Goal: Information Seeking & Learning: Learn about a topic

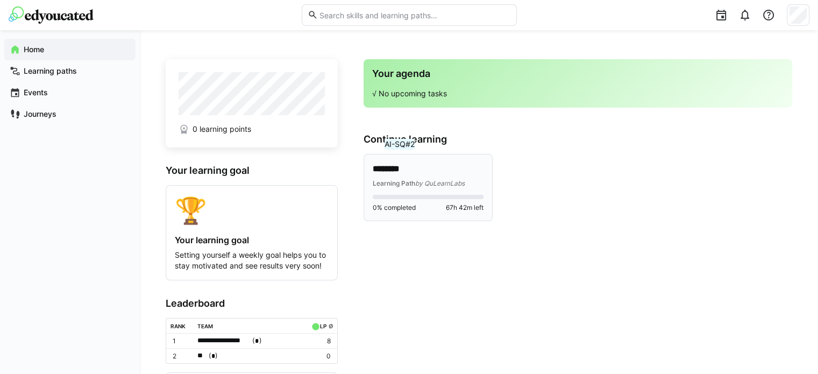
click at [402, 170] on p "********" at bounding box center [428, 169] width 111 height 12
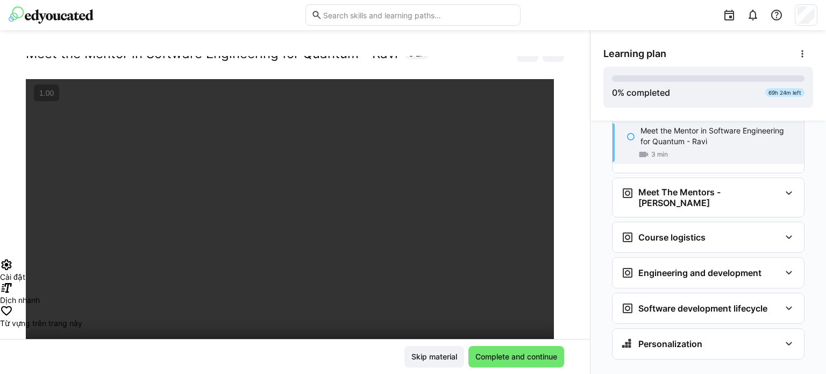
scroll to position [22, 0]
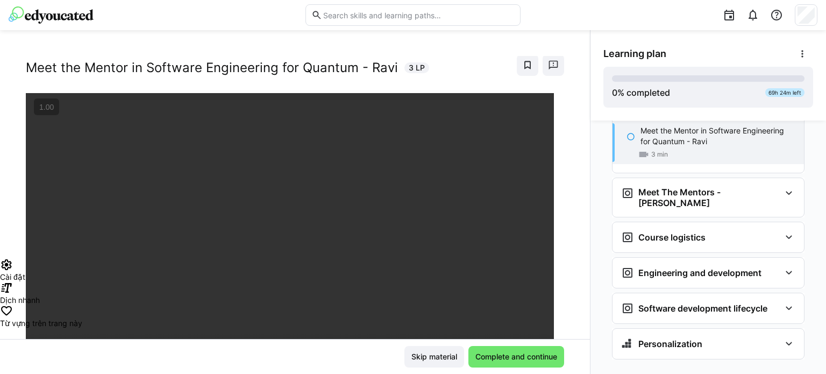
click at [561, 64] on div "AI-SEQ#2 Meet the Mentor in Software Engineering for Quantum - Ravi 3 LP" at bounding box center [295, 197] width 590 height 283
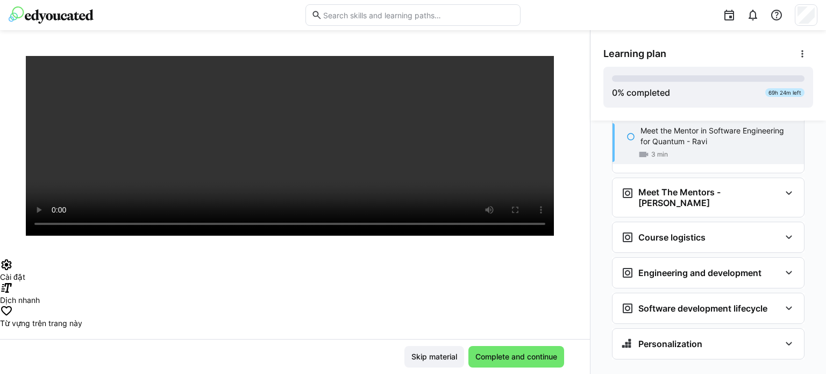
scroll to position [183, 0]
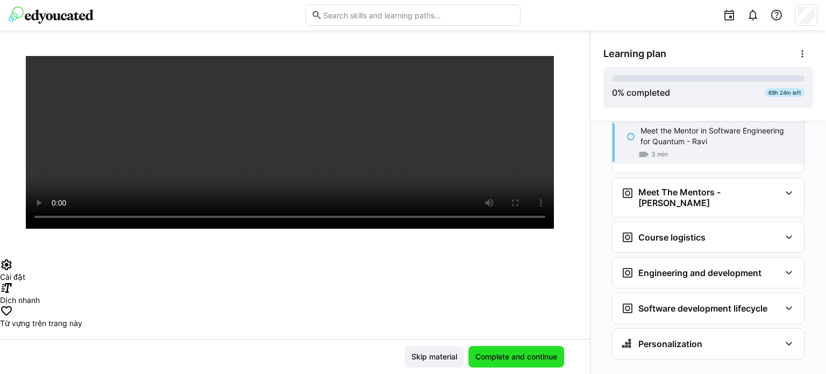
click at [487, 360] on span "Complete and continue" at bounding box center [516, 356] width 85 height 11
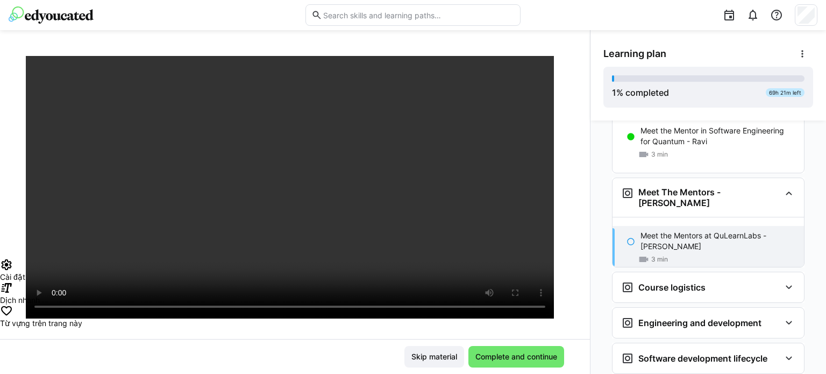
scroll to position [76, 0]
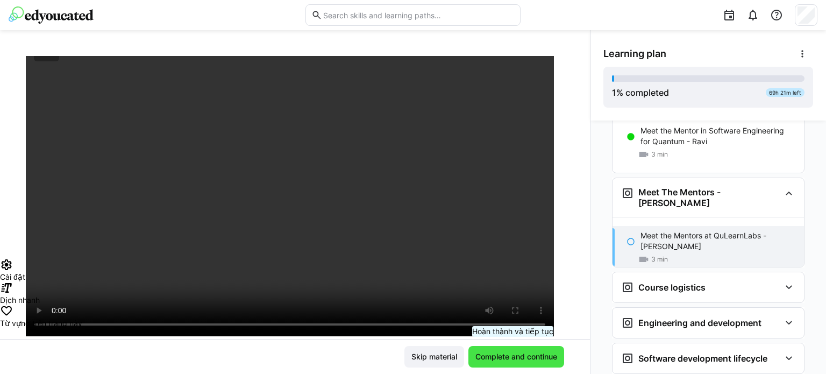
click at [514, 358] on span "Complete and continue" at bounding box center [516, 356] width 85 height 11
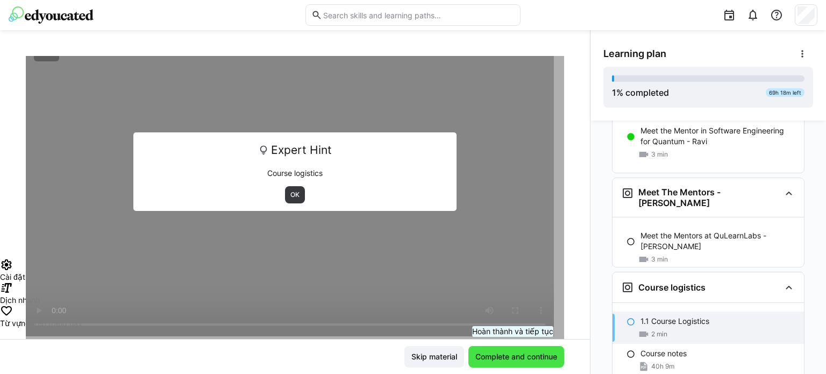
scroll to position [151, 0]
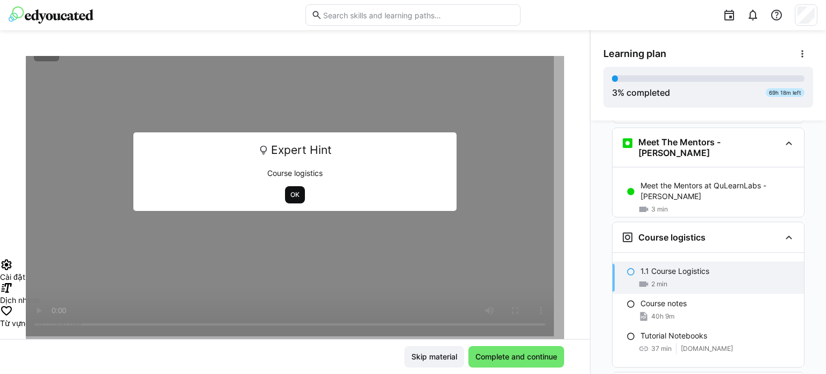
click at [289, 196] on span "OK" at bounding box center [294, 194] width 11 height 9
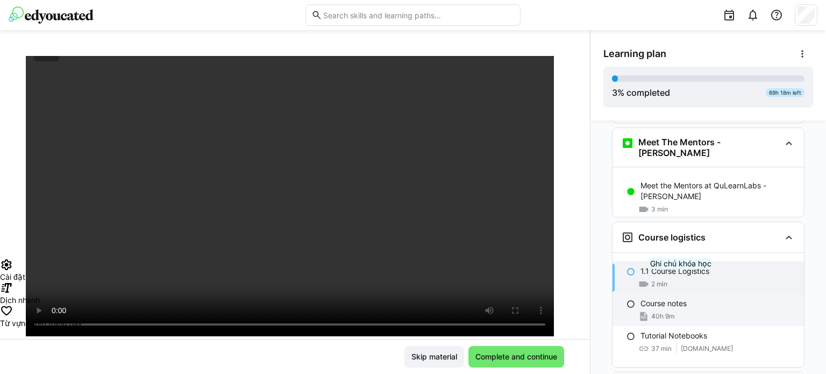
click at [683, 298] on div "Course notes" at bounding box center [717, 303] width 155 height 11
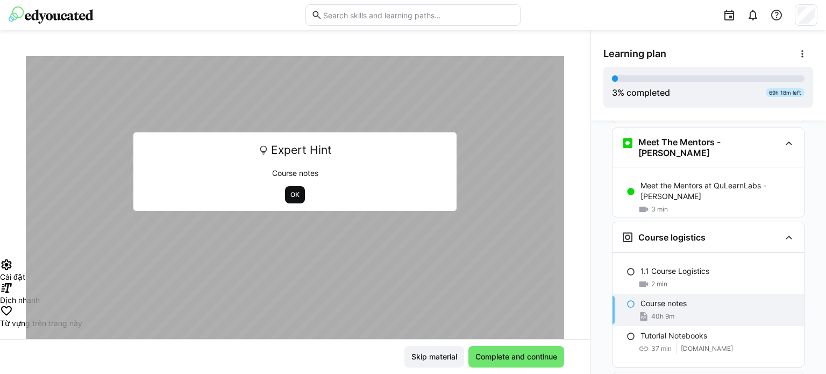
click at [289, 197] on span "OK" at bounding box center [294, 194] width 11 height 9
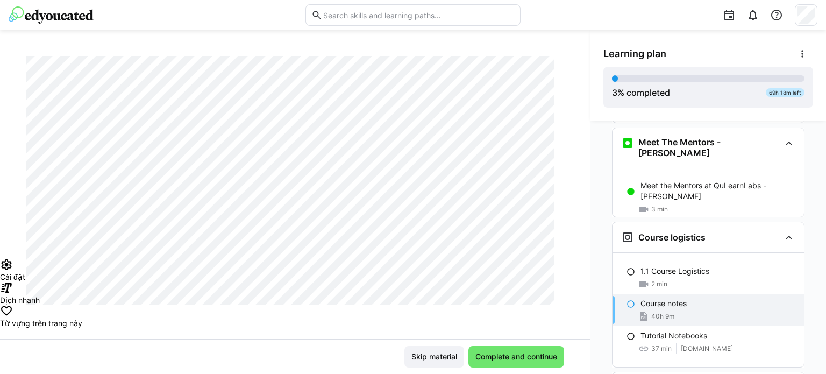
scroll to position [6505, 0]
click at [690, 278] on div "2 min" at bounding box center [717, 283] width 155 height 11
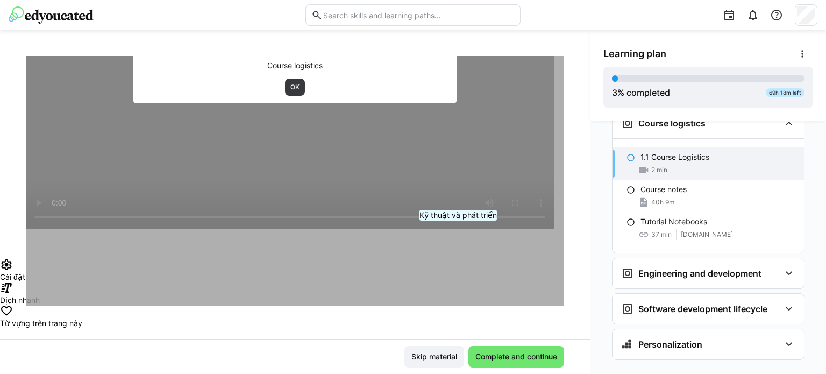
scroll to position [22, 0]
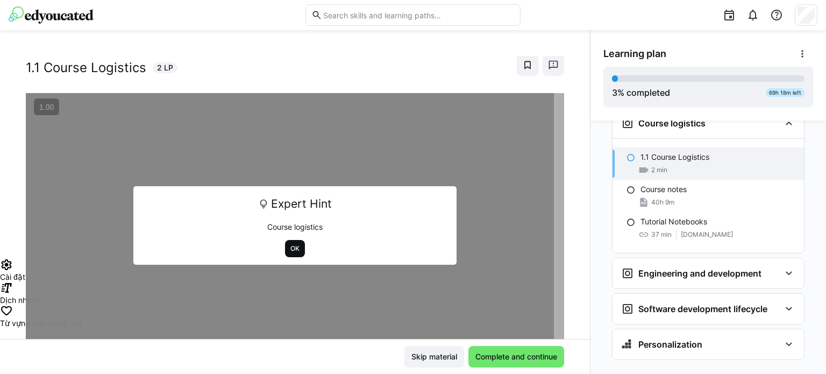
click at [295, 253] on span "OK" at bounding box center [295, 248] width 20 height 17
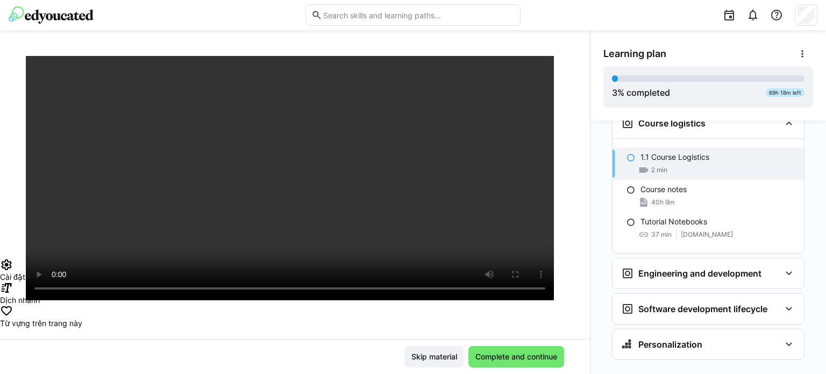
scroll to position [130, 0]
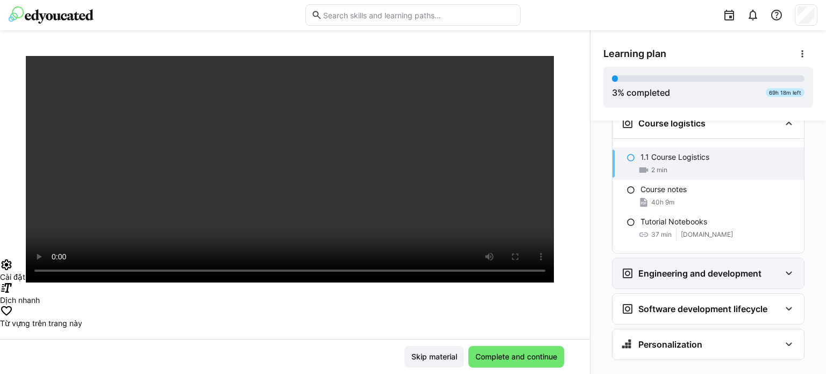
click at [670, 268] on h3 "Engineering and development" at bounding box center [699, 273] width 123 height 11
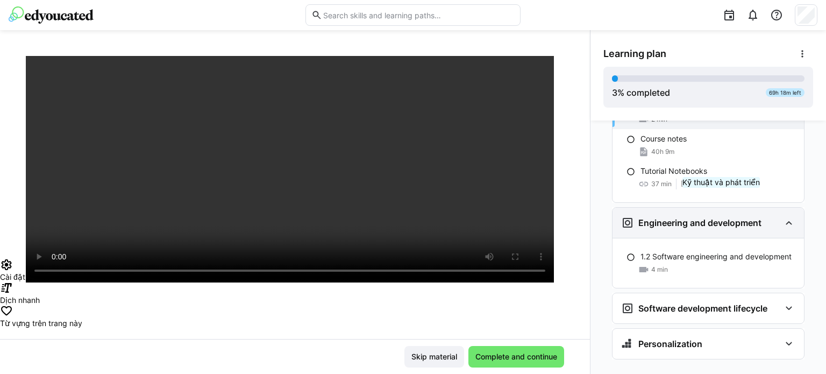
click at [723, 217] on h3 "Engineering and development" at bounding box center [699, 222] width 123 height 11
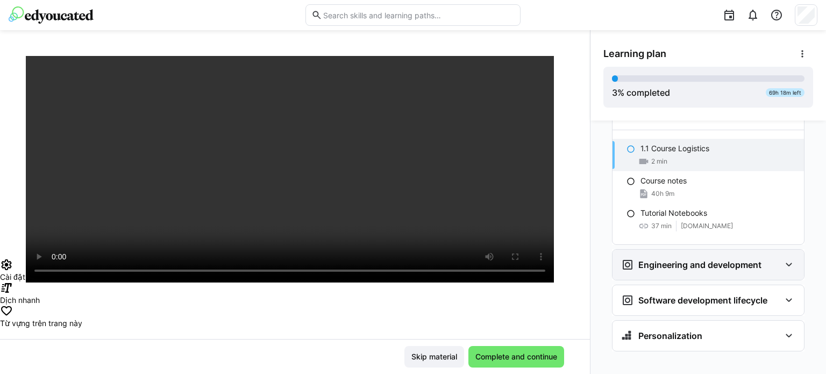
scroll to position [265, 0]
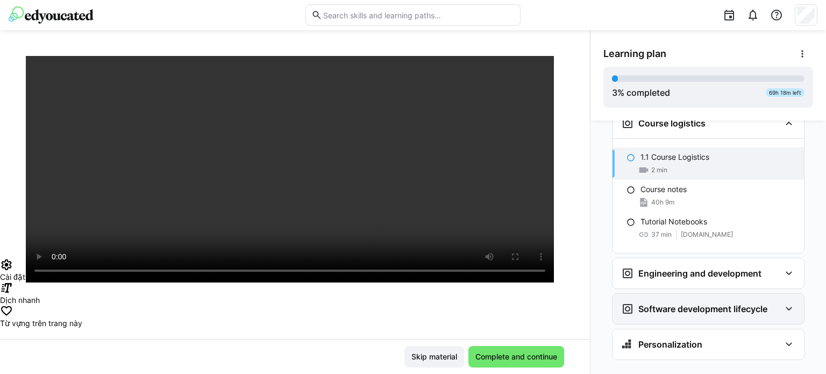
click at [706, 294] on div "Software development lifecycle" at bounding box center [707, 309] width 191 height 30
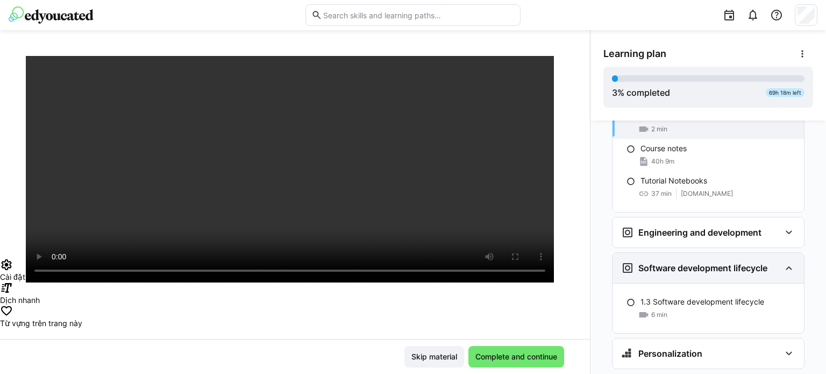
scroll to position [315, 0]
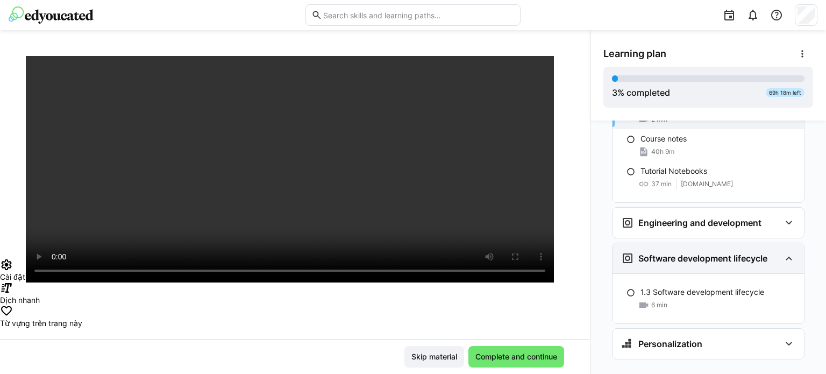
click at [743, 253] on div "Software development lifecycle" at bounding box center [707, 258] width 191 height 30
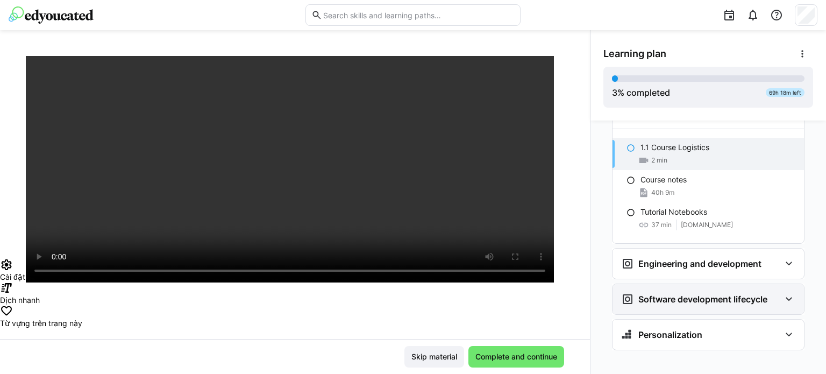
scroll to position [265, 0]
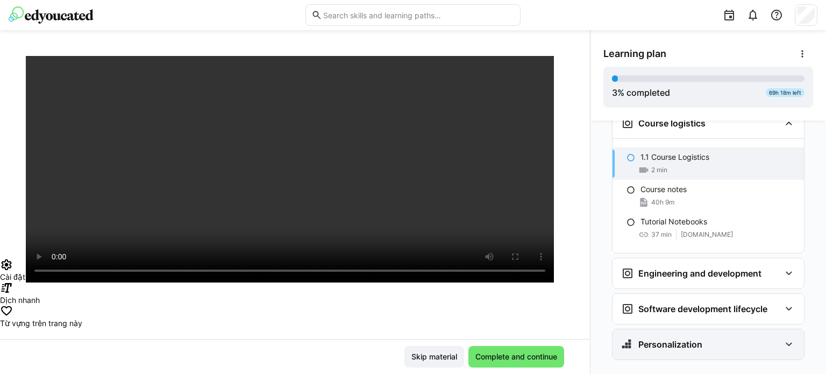
click at [701, 329] on div "Personalization" at bounding box center [707, 344] width 191 height 30
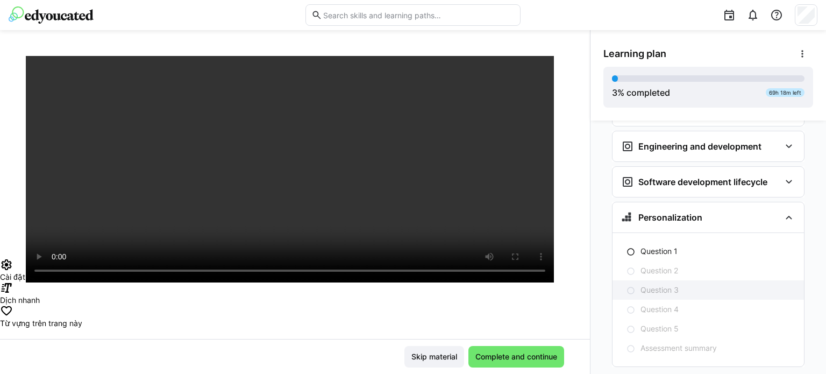
scroll to position [399, 0]
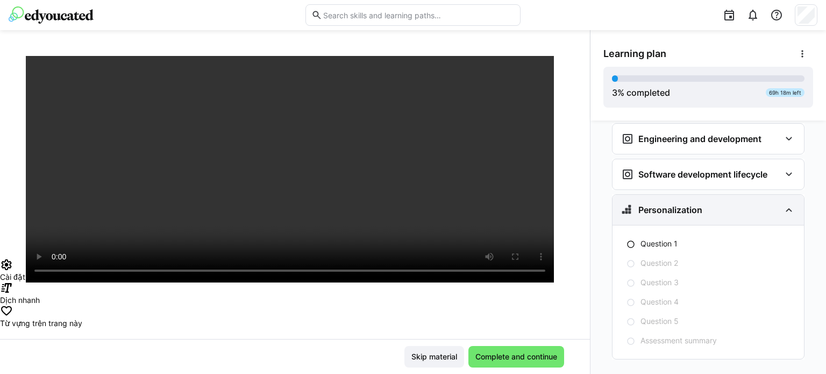
click at [717, 203] on div "Personalization" at bounding box center [700, 209] width 159 height 13
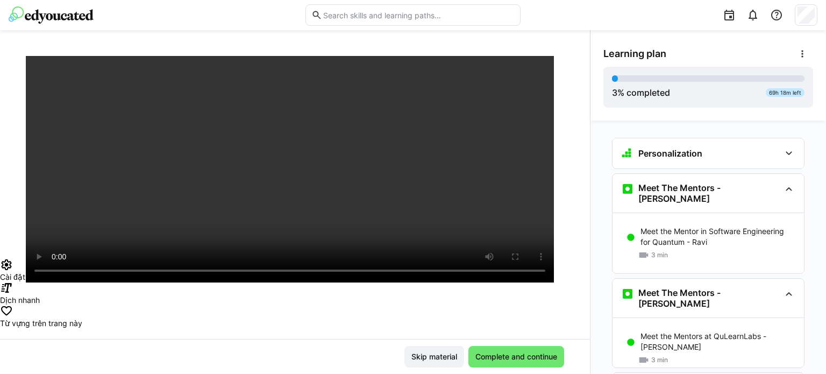
scroll to position [0, 0]
click at [514, 353] on span "Complete and continue" at bounding box center [516, 356] width 85 height 11
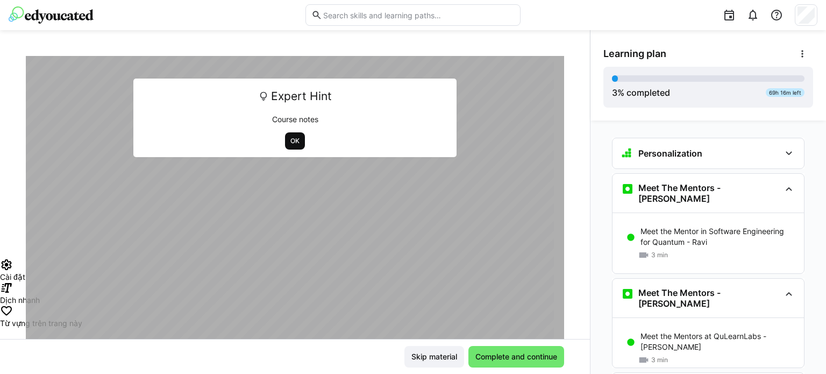
click at [289, 140] on span "OK" at bounding box center [294, 141] width 11 height 9
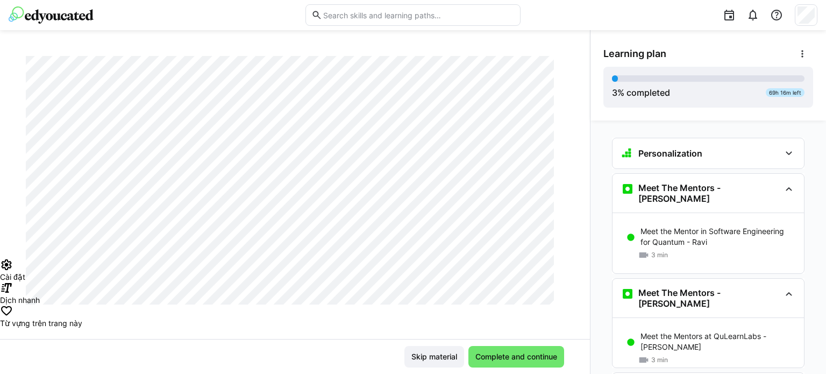
scroll to position [990, 0]
click at [492, 360] on span "Complete and continue" at bounding box center [516, 356] width 85 height 11
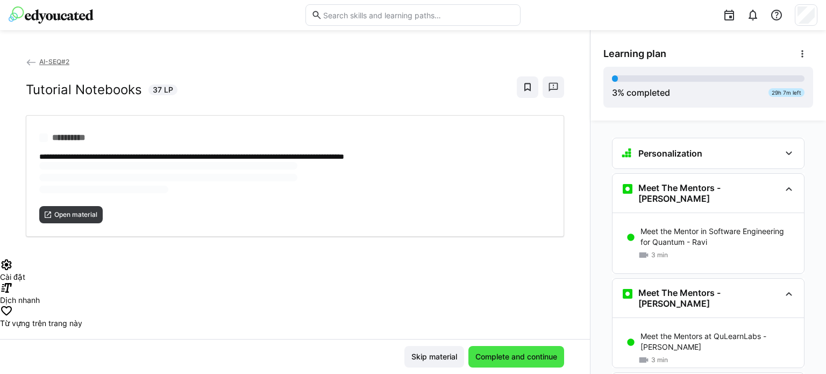
scroll to position [0, 0]
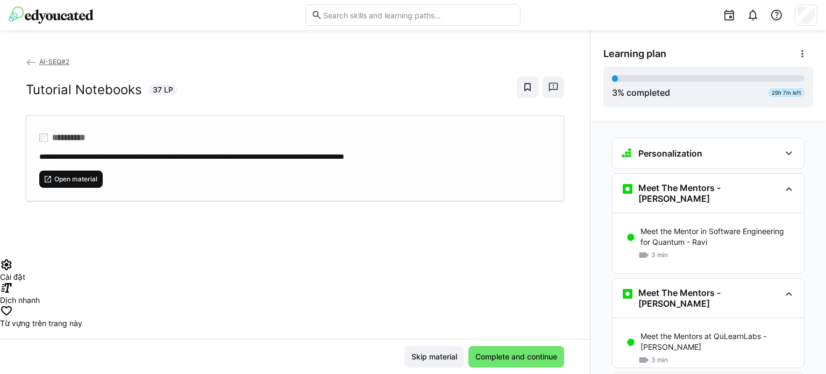
click at [69, 185] on span "Open material" at bounding box center [70, 178] width 63 height 17
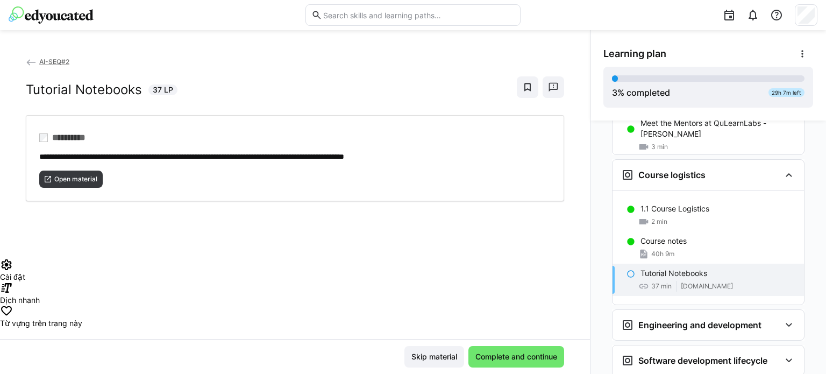
scroll to position [215, 0]
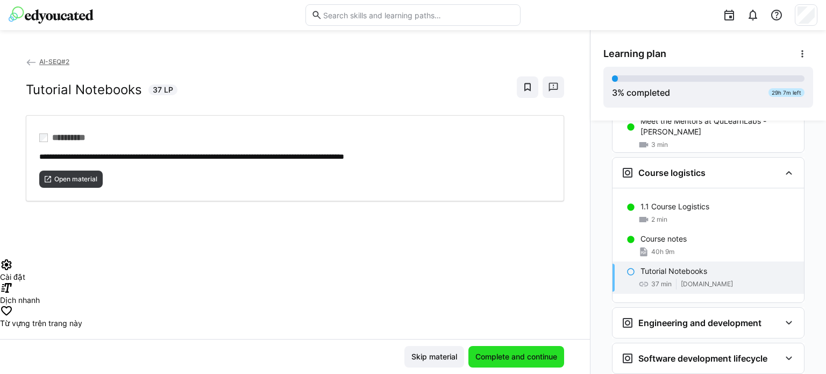
click at [495, 346] on span "Complete and continue" at bounding box center [516, 357] width 96 height 22
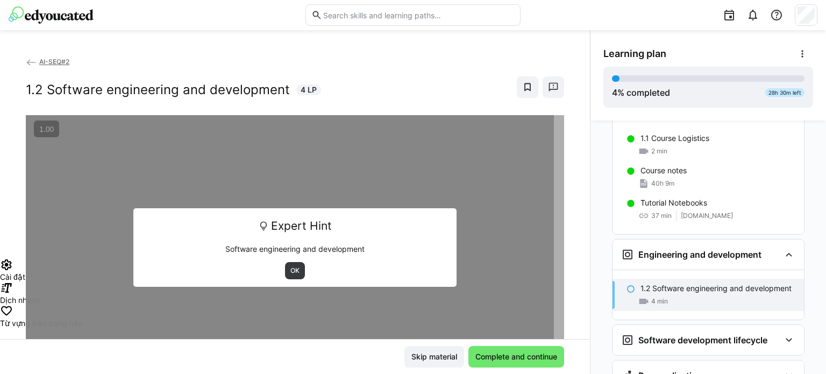
scroll to position [315, 0]
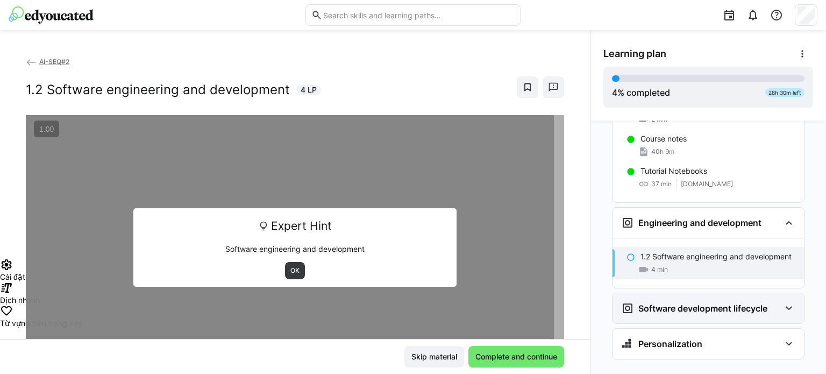
click at [668, 296] on div "Software development lifecycle" at bounding box center [707, 308] width 191 height 30
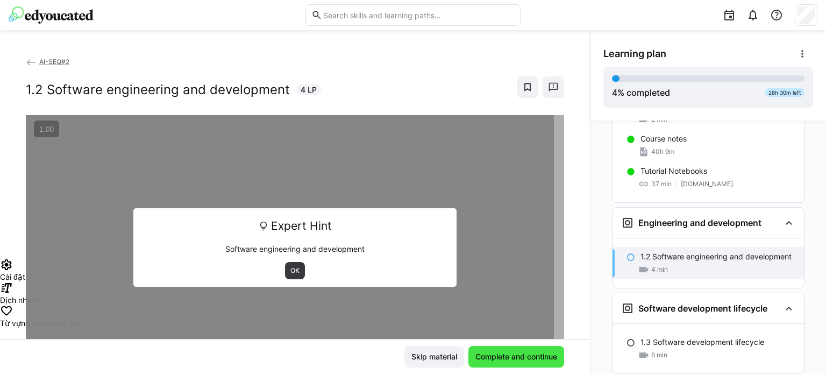
click at [506, 352] on span "Complete and continue" at bounding box center [516, 356] width 85 height 11
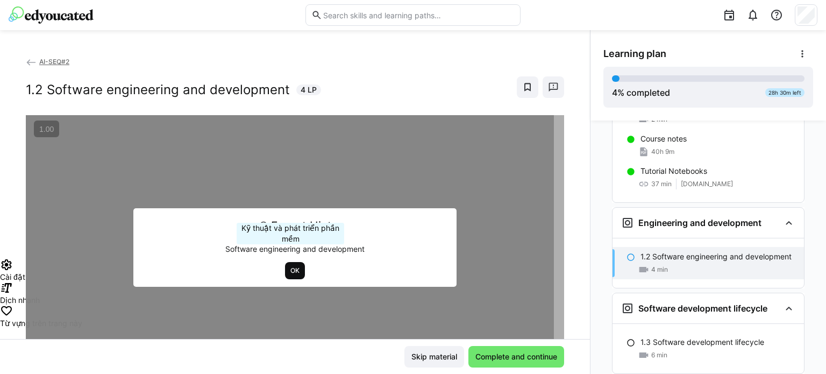
click at [290, 266] on span "OK" at bounding box center [295, 270] width 20 height 17
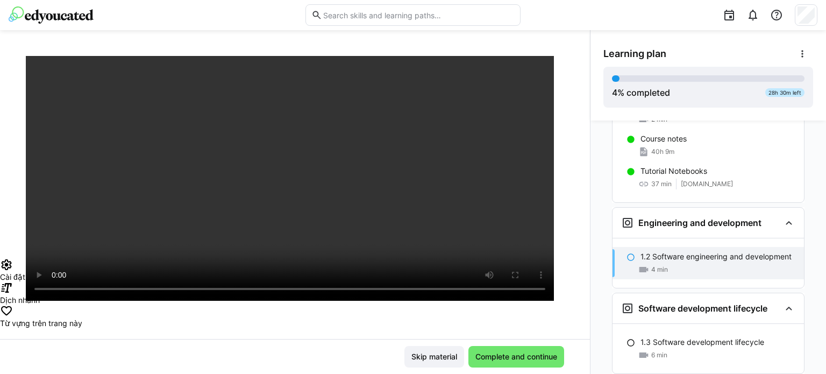
scroll to position [108, 0]
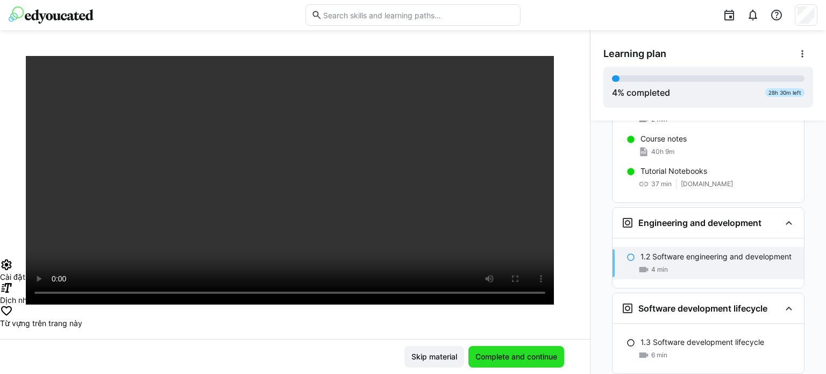
click at [500, 361] on span "Complete and continue" at bounding box center [516, 356] width 85 height 11
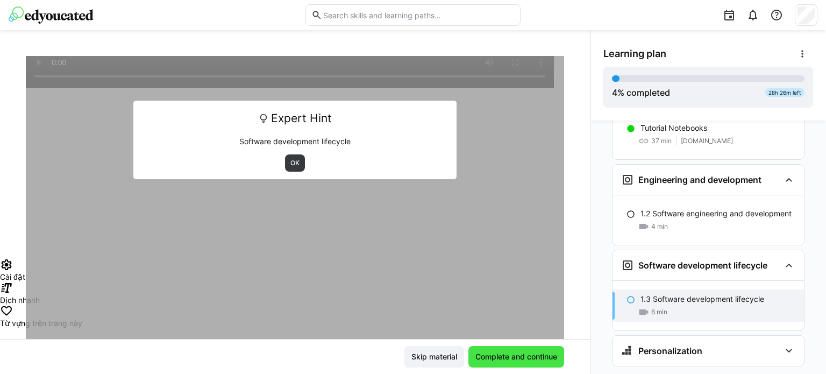
scroll to position [365, 0]
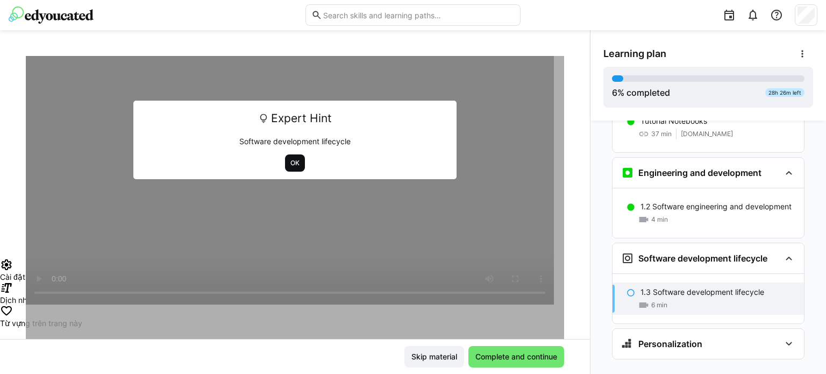
click at [289, 160] on span "OK" at bounding box center [294, 163] width 11 height 9
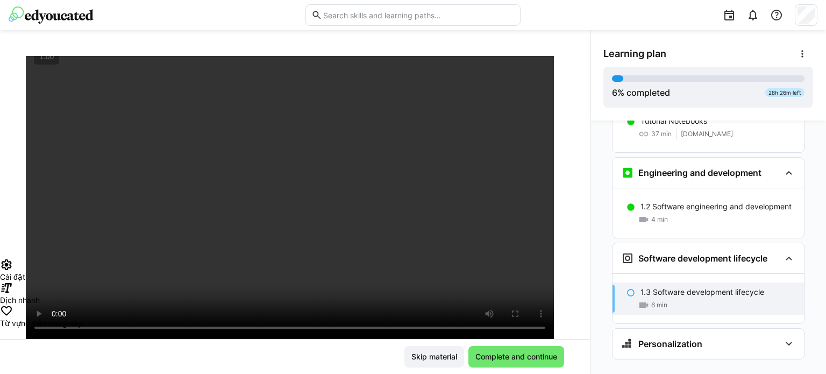
scroll to position [54, 0]
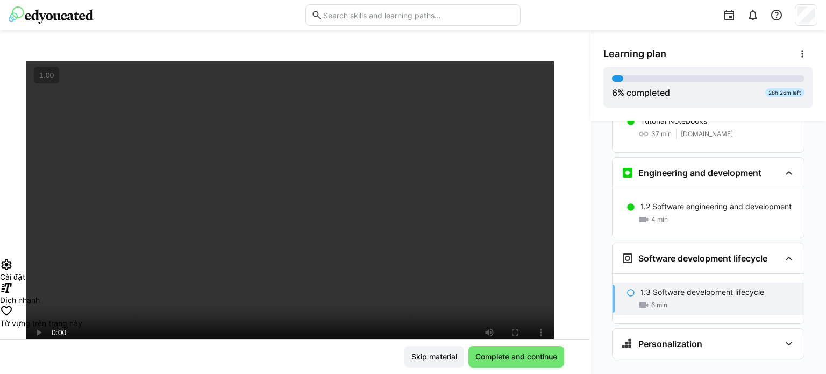
drag, startPoint x: 365, startPoint y: 59, endPoint x: 184, endPoint y: 357, distance: 348.8
click at [184, 357] on div "Skip material Complete and continue" at bounding box center [295, 357] width 538 height 22
click at [537, 359] on span "Complete and continue" at bounding box center [516, 356] width 85 height 11
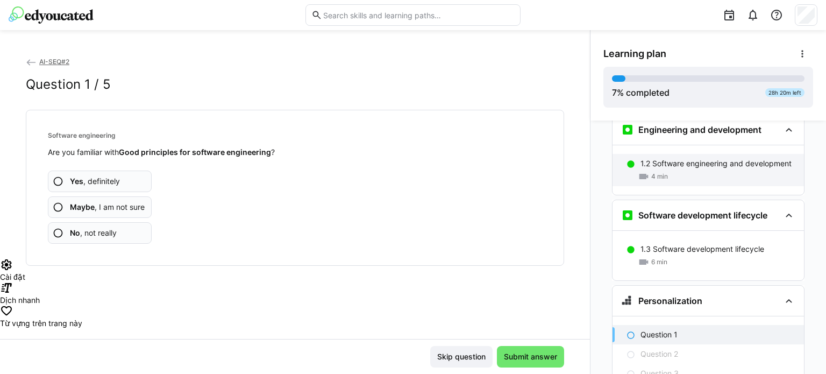
scroll to position [499, 0]
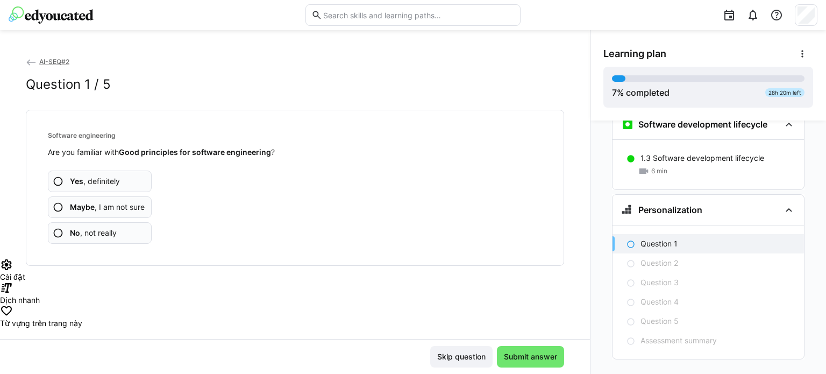
click at [75, 183] on b "Yes" at bounding box center [76, 180] width 13 height 9
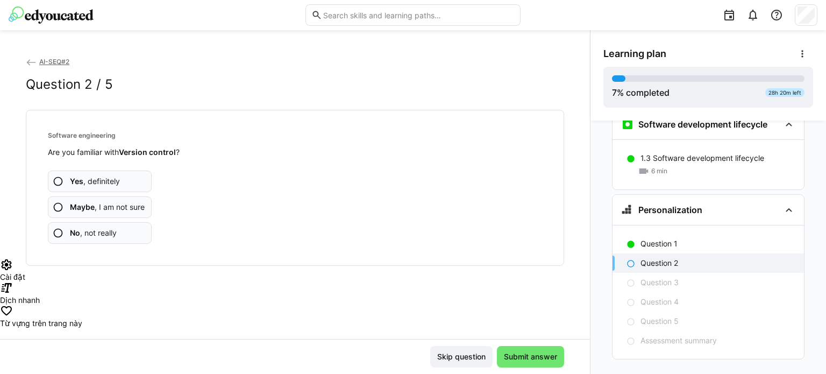
click at [111, 190] on app-assessment-question-radio "Yes , definitely" at bounding box center [100, 181] width 104 height 22
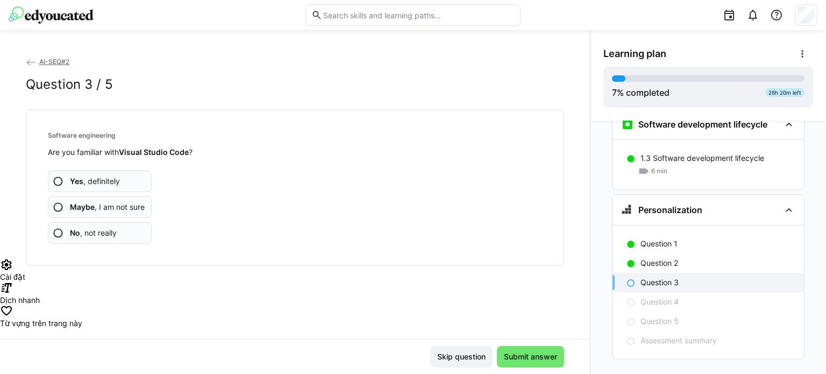
click at [123, 174] on app-assessment-question-radio "Yes , definitely" at bounding box center [100, 181] width 104 height 22
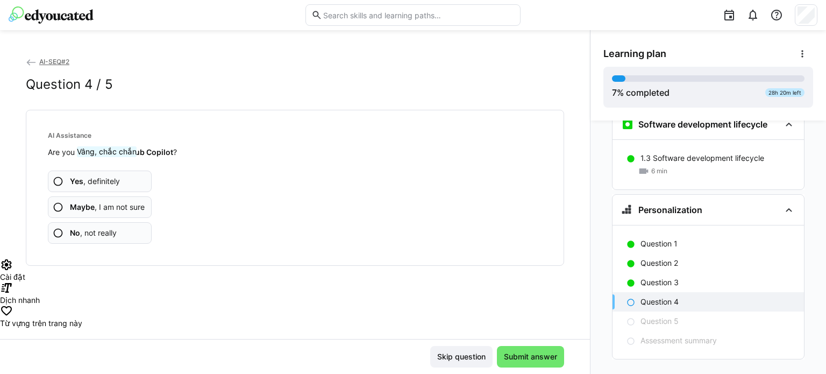
click at [108, 178] on span "Yes , definitely" at bounding box center [95, 181] width 50 height 11
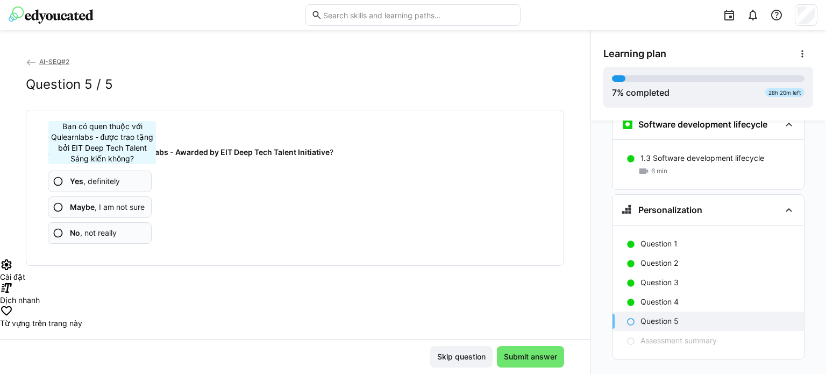
click at [101, 187] on app-assessment-question-radio "Yes , definitely" at bounding box center [100, 181] width 104 height 22
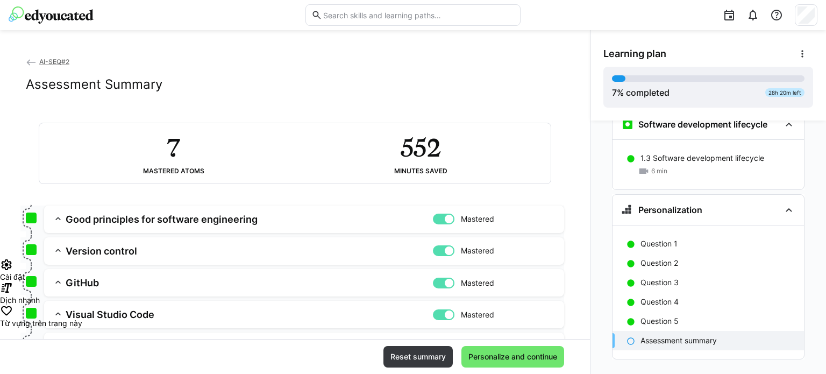
scroll to position [160, 0]
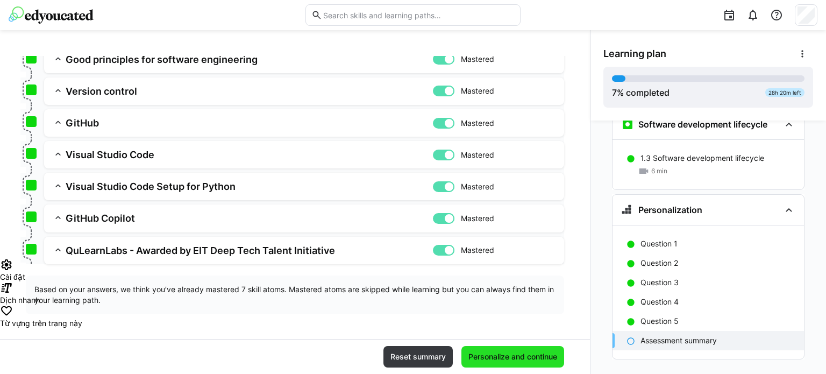
click at [484, 351] on span "Personalize and continue" at bounding box center [513, 356] width 92 height 11
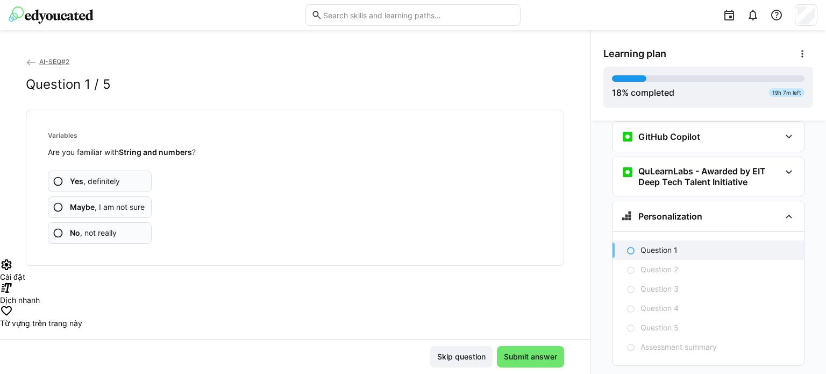
scroll to position [806, 0]
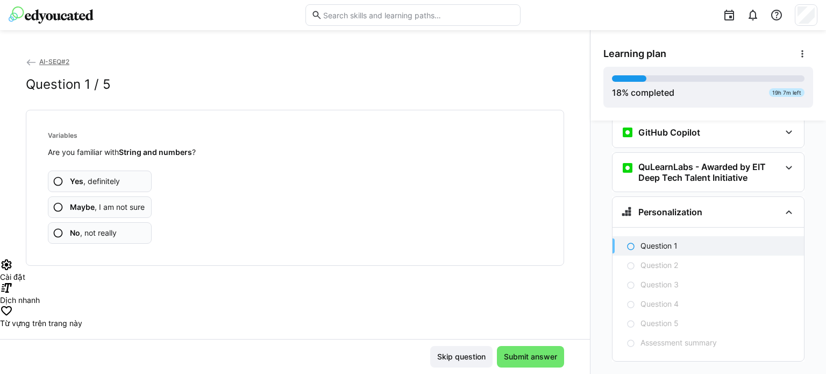
click at [104, 185] on span "Yes , definitely" at bounding box center [95, 181] width 50 height 11
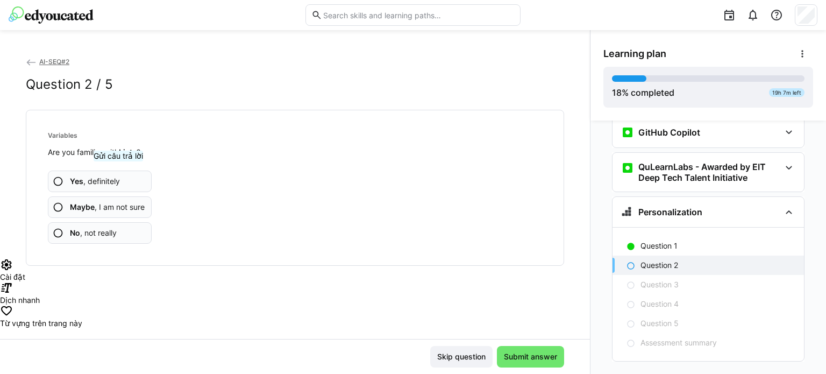
click at [120, 182] on app-assessment-question-radio "Yes , definitely" at bounding box center [100, 181] width 104 height 22
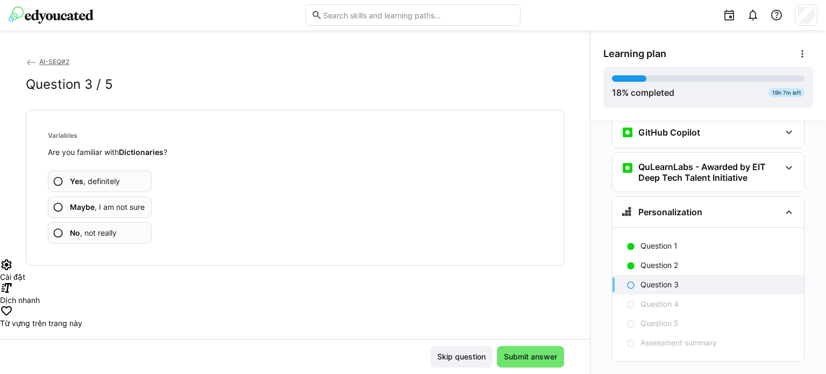
click at [138, 183] on app-assessment-question-radio "Yes , definitely" at bounding box center [100, 181] width 104 height 22
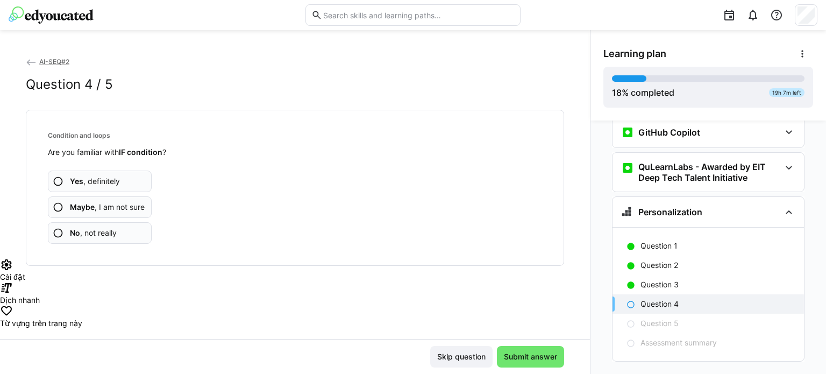
click at [137, 182] on app-assessment-question-radio "Yes , definitely" at bounding box center [100, 181] width 104 height 22
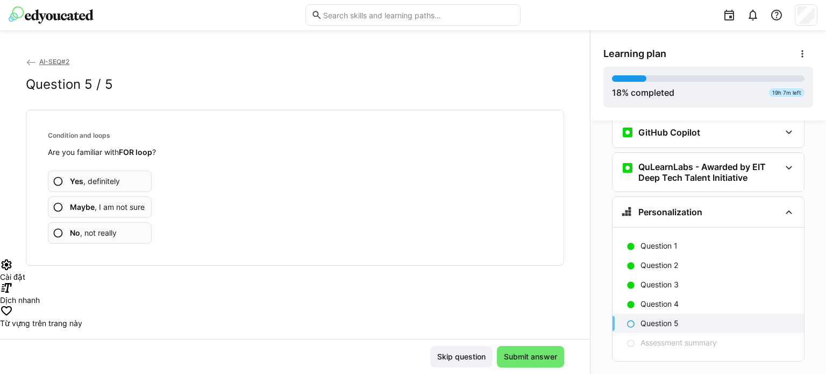
click at [137, 182] on app-assessment-question-radio "Yes , definitely" at bounding box center [100, 181] width 104 height 22
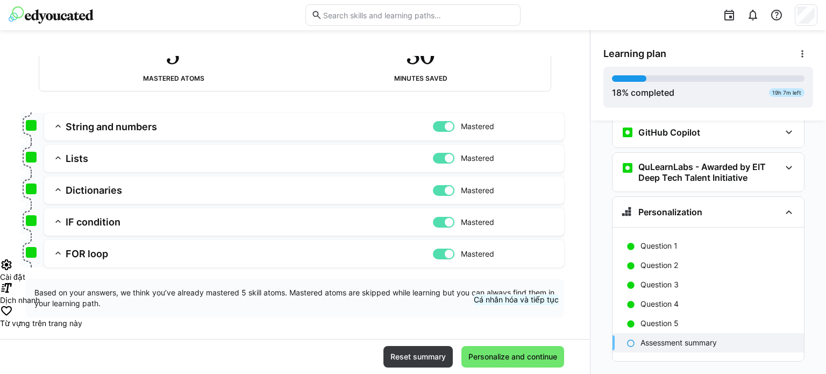
scroll to position [96, 0]
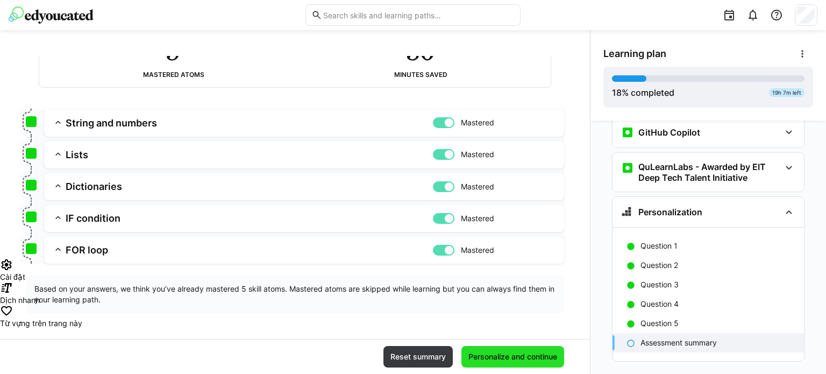
click at [503, 353] on span "Personalize and continue" at bounding box center [513, 356] width 92 height 11
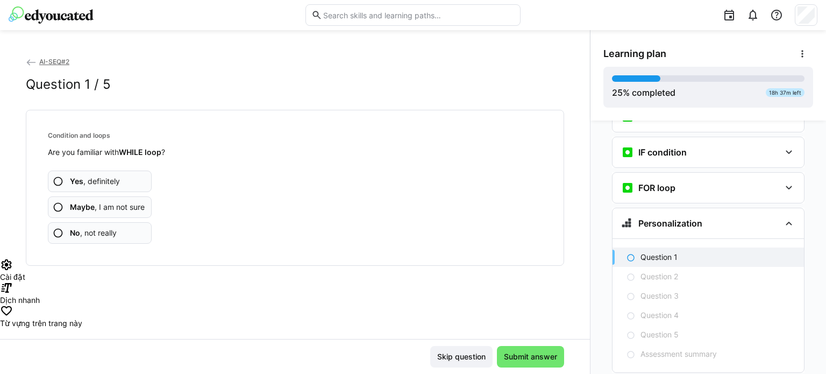
scroll to position [1018, 0]
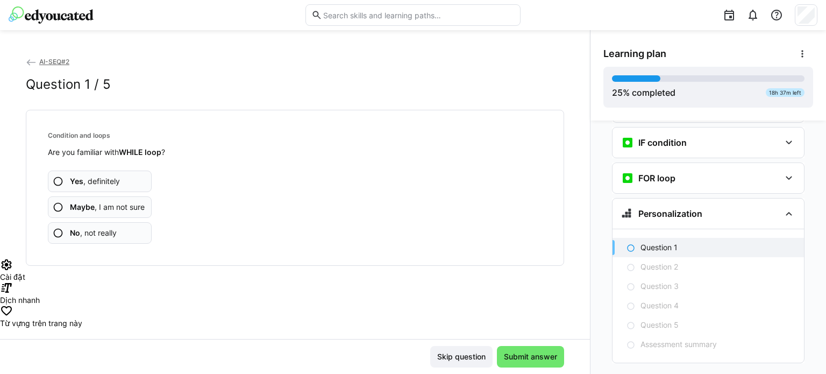
click at [94, 176] on span "Yes , definitely" at bounding box center [95, 181] width 50 height 11
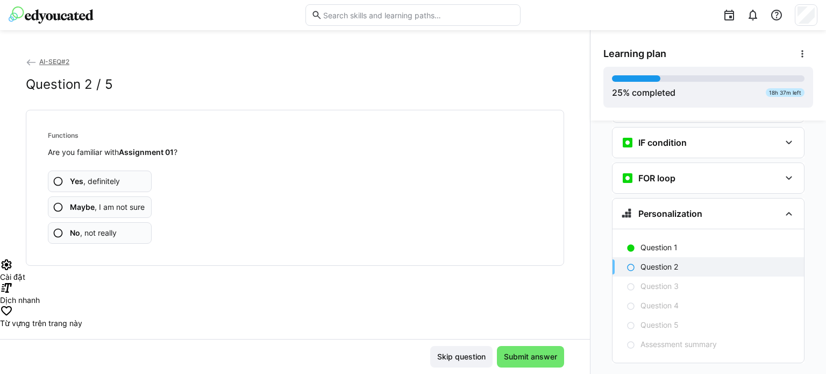
click at [97, 209] on span "Maybe , I am not sure" at bounding box center [107, 207] width 75 height 11
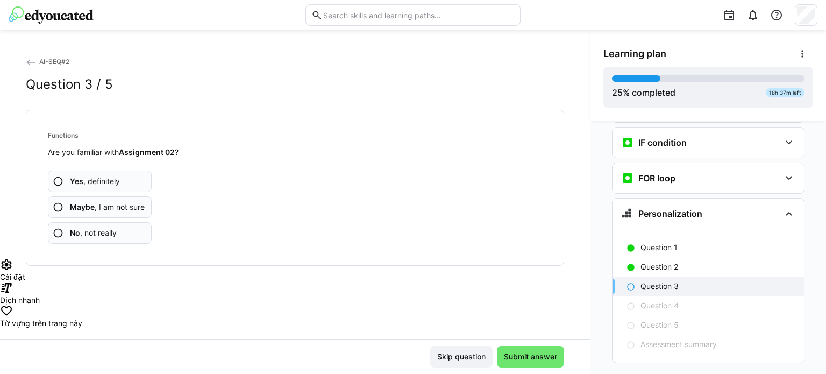
click at [101, 204] on span "Maybe , I am not sure" at bounding box center [107, 207] width 75 height 11
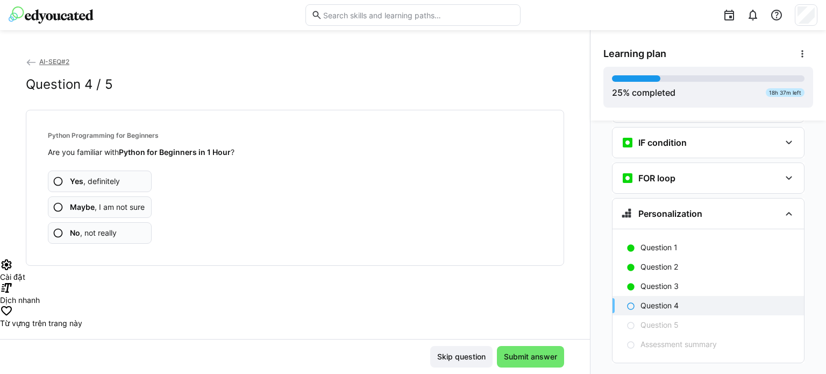
click at [109, 207] on span "Maybe , I am not sure" at bounding box center [107, 207] width 75 height 11
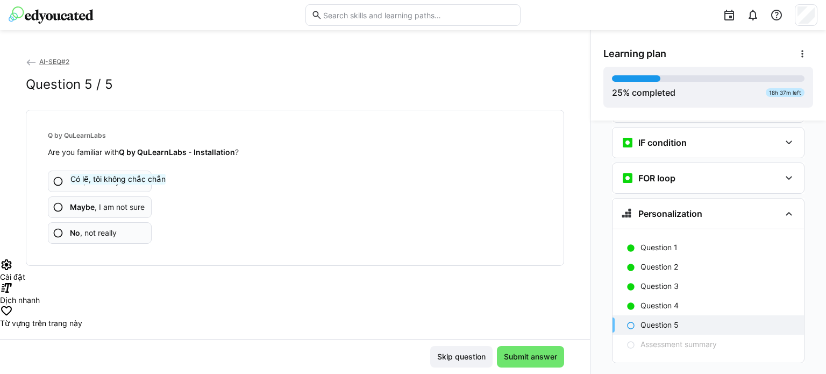
click at [118, 205] on span "Maybe , I am not sure" at bounding box center [107, 207] width 75 height 11
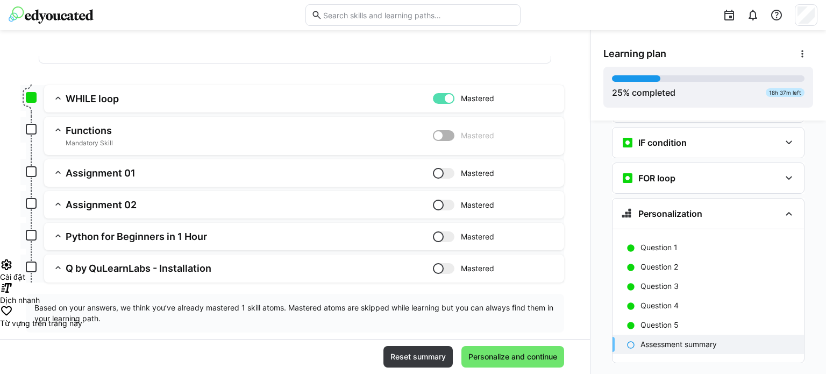
scroll to position [139, 0]
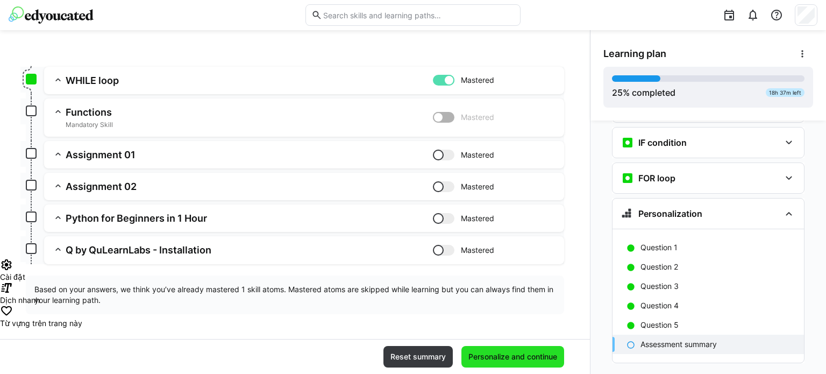
click at [477, 357] on span "Personalize and continue" at bounding box center [513, 356] width 92 height 11
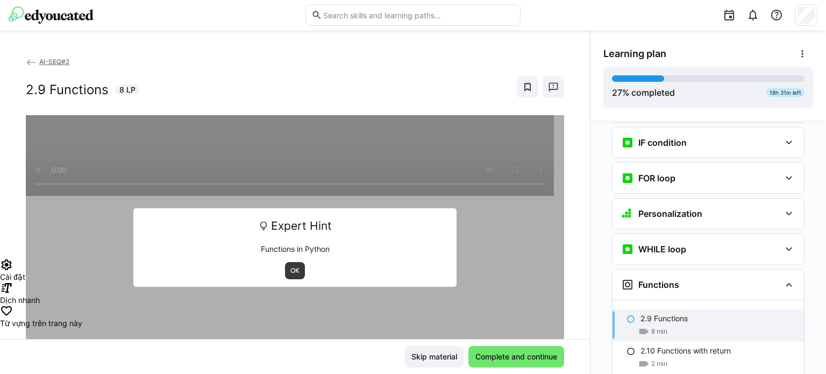
scroll to position [1144, 0]
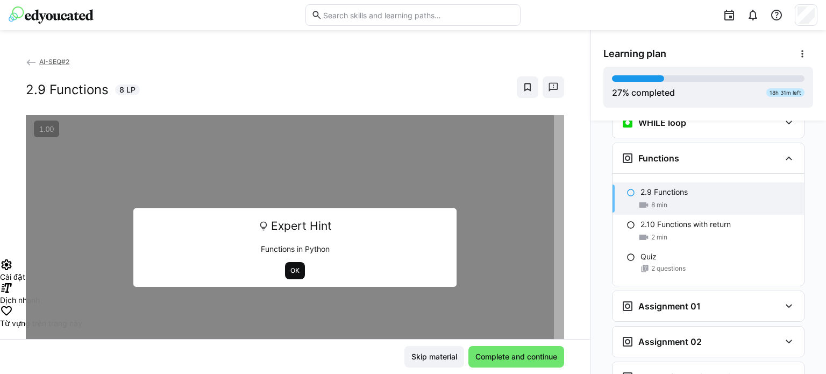
click at [289, 269] on span "OK" at bounding box center [294, 270] width 11 height 9
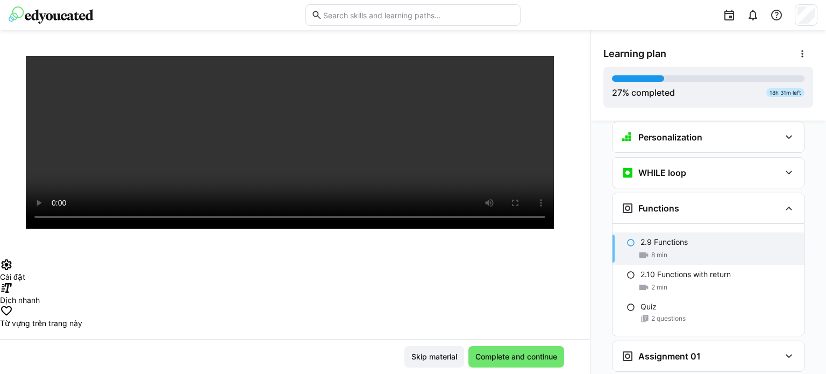
scroll to position [1090, 0]
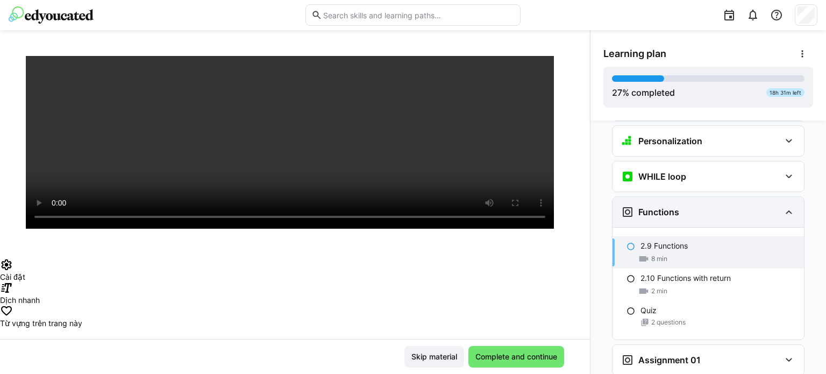
click at [698, 205] on div "Functions" at bounding box center [700, 211] width 159 height 13
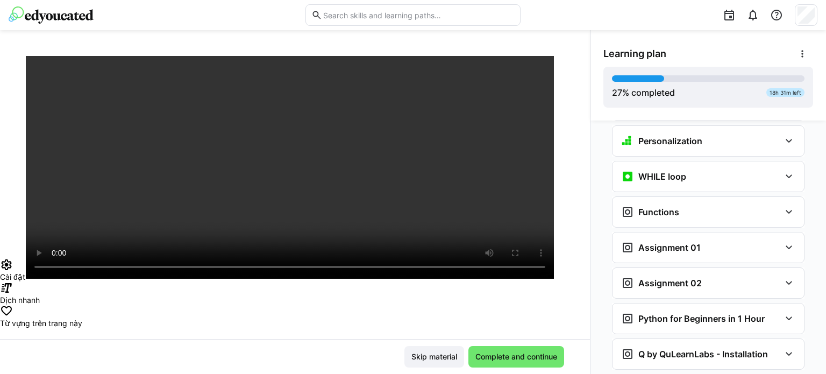
scroll to position [130, 0]
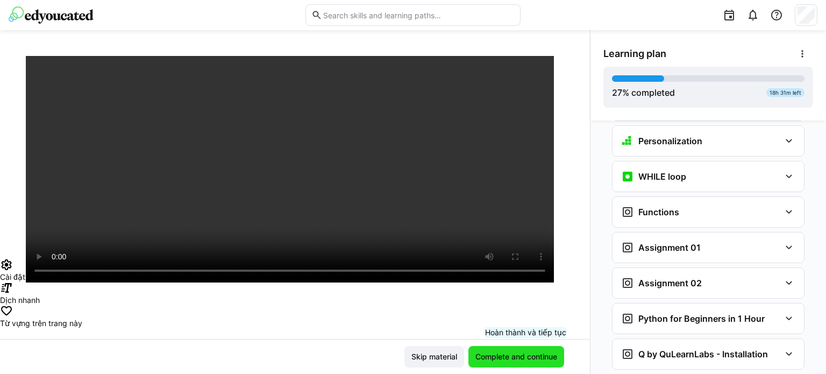
click at [527, 359] on span "Complete and continue" at bounding box center [516, 356] width 85 height 11
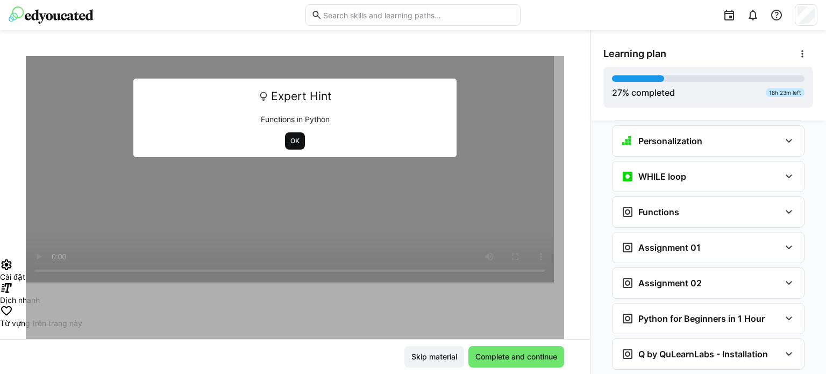
click at [285, 142] on span "OK" at bounding box center [295, 140] width 20 height 17
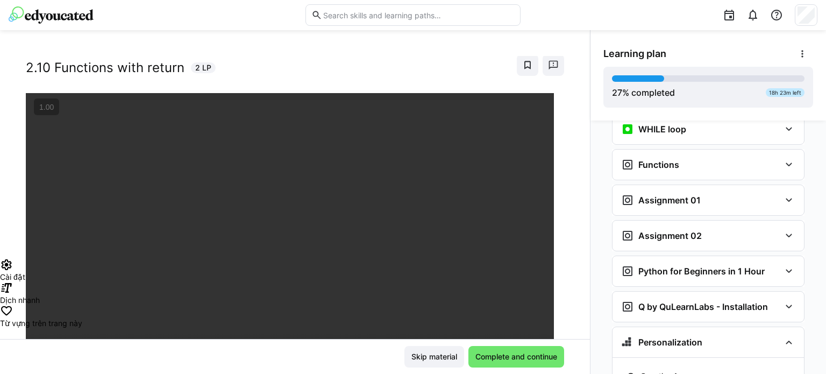
scroll to position [1144, 0]
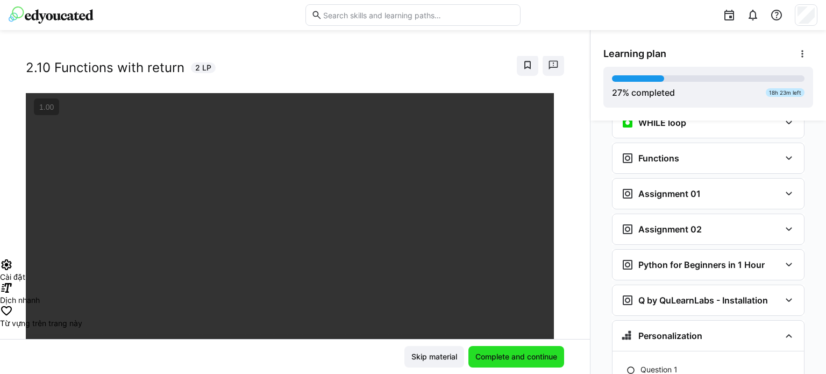
click at [508, 352] on span "Complete and continue" at bounding box center [516, 356] width 85 height 11
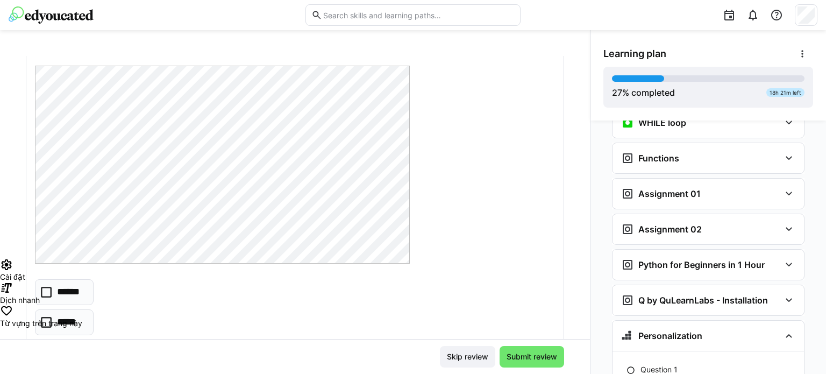
scroll to position [54, 0]
